Goal: Navigation & Orientation: Find specific page/section

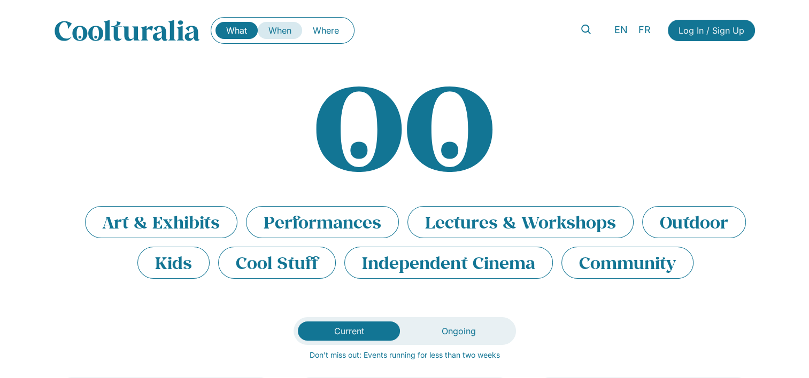
click at [283, 29] on link "When" at bounding box center [280, 30] width 44 height 17
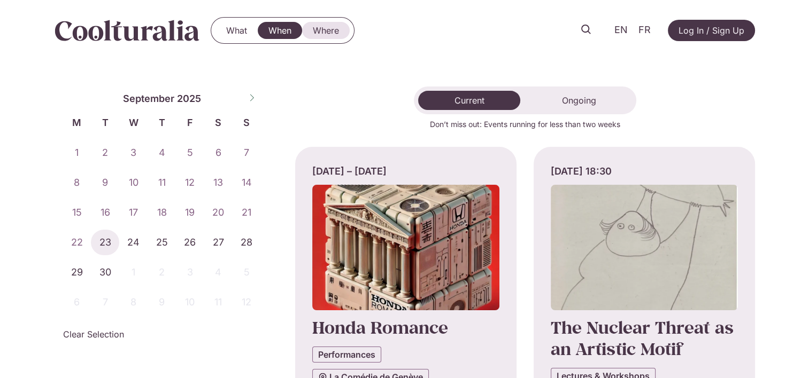
click at [327, 32] on link "Where" at bounding box center [326, 30] width 48 height 17
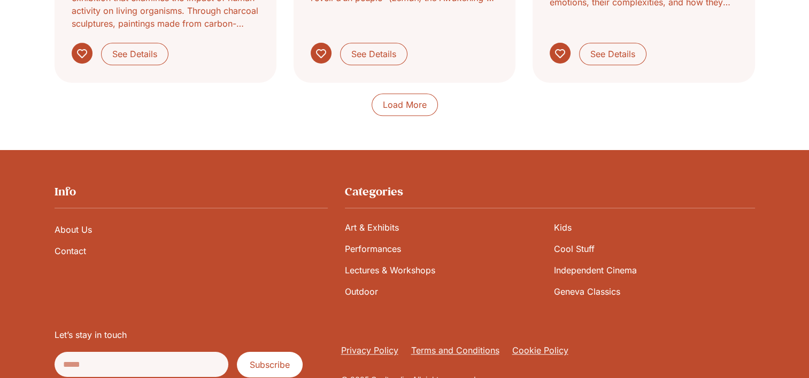
scroll to position [1129, 0]
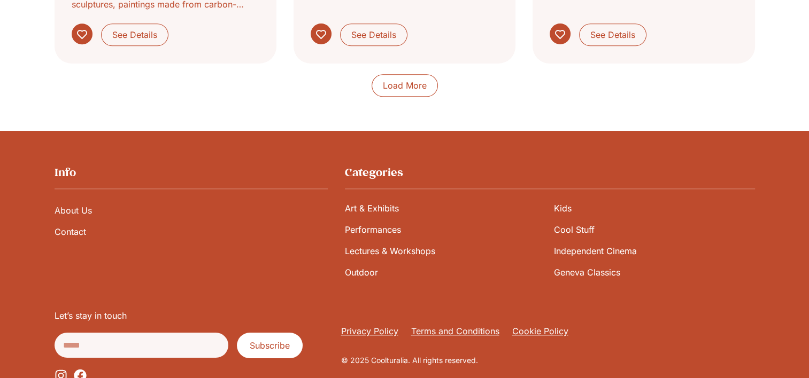
click at [66, 200] on link "About Us" at bounding box center [191, 210] width 273 height 21
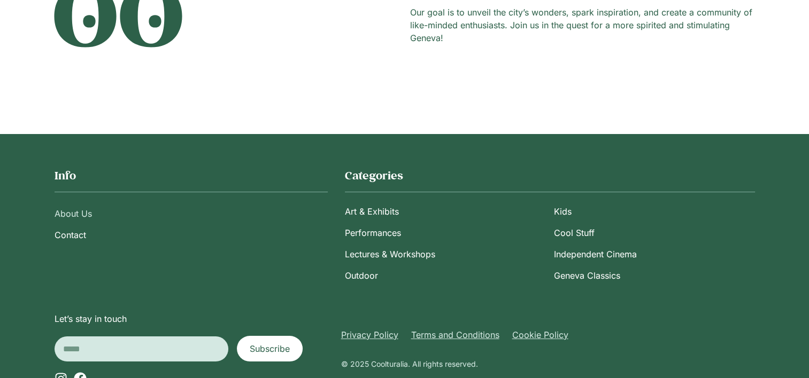
scroll to position [218, 0]
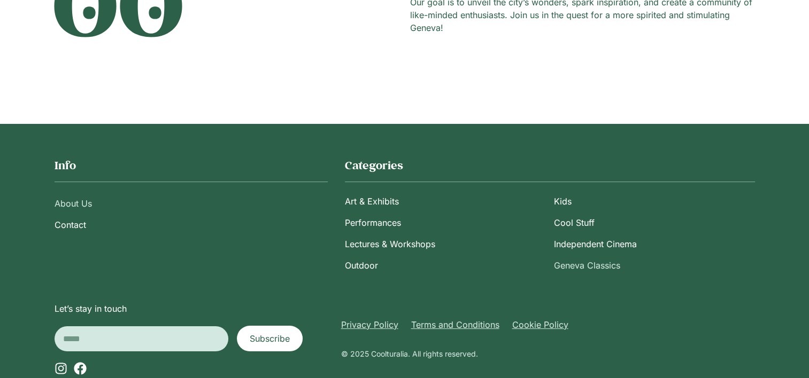
click at [570, 266] on link "Geneva Classics" at bounding box center [654, 265] width 200 height 21
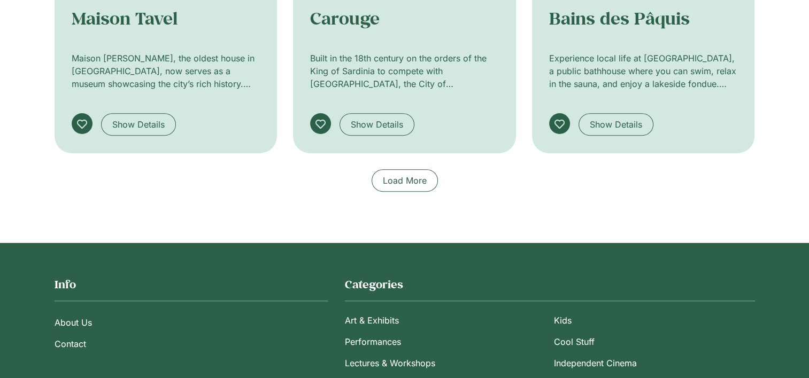
scroll to position [735, 0]
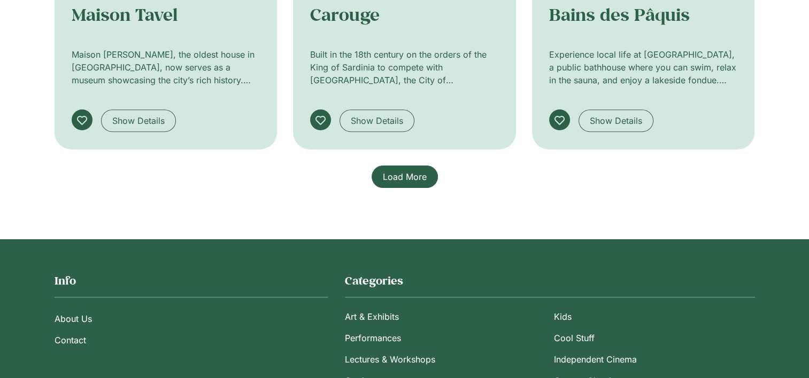
click at [397, 177] on span "Load More" at bounding box center [405, 177] width 44 height 13
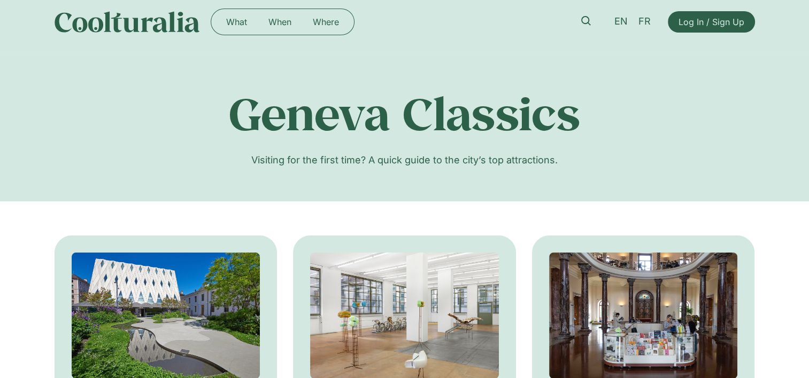
scroll to position [0, 0]
